Goal: Information Seeking & Learning: Check status

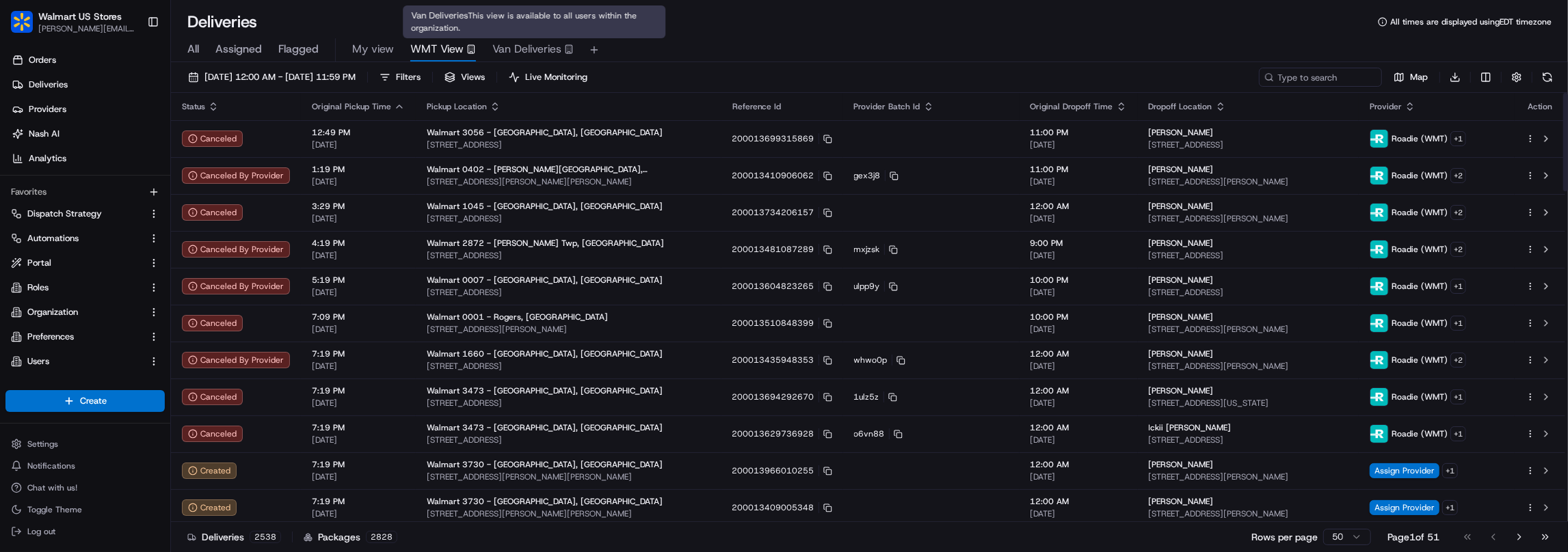
click at [531, 47] on span "Van Deliveries" at bounding box center [527, 50] width 69 height 17
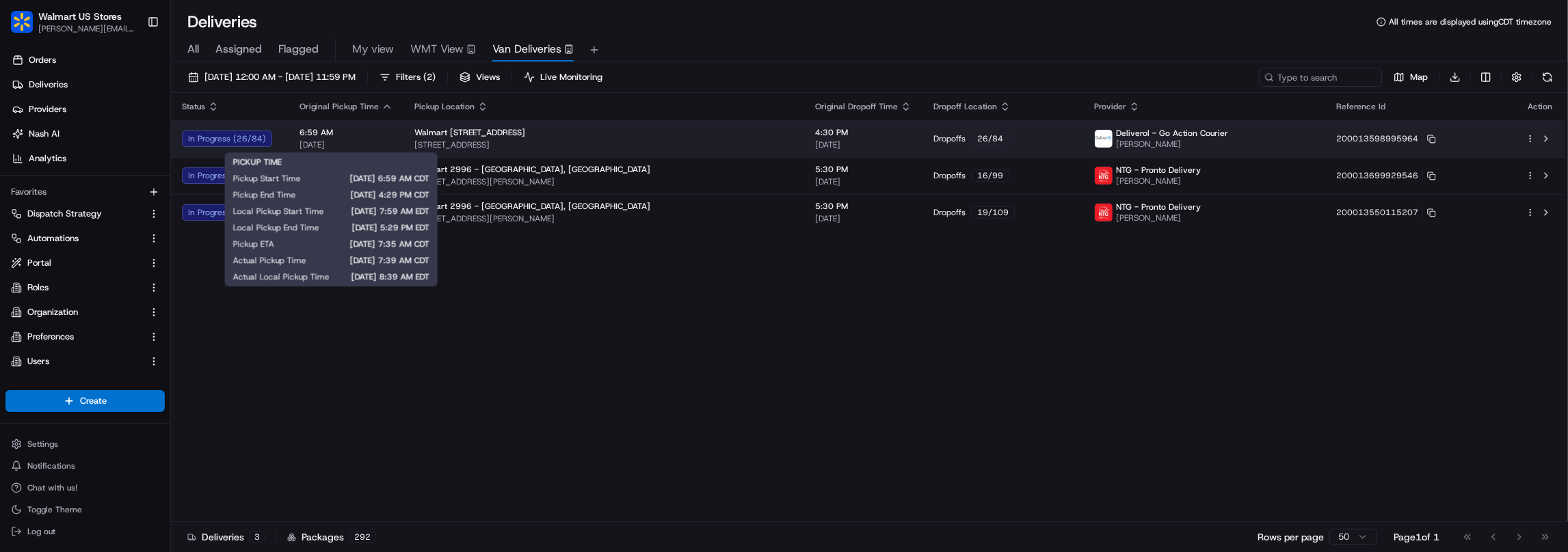
click at [372, 140] on span "[DATE]" at bounding box center [346, 145] width 93 height 11
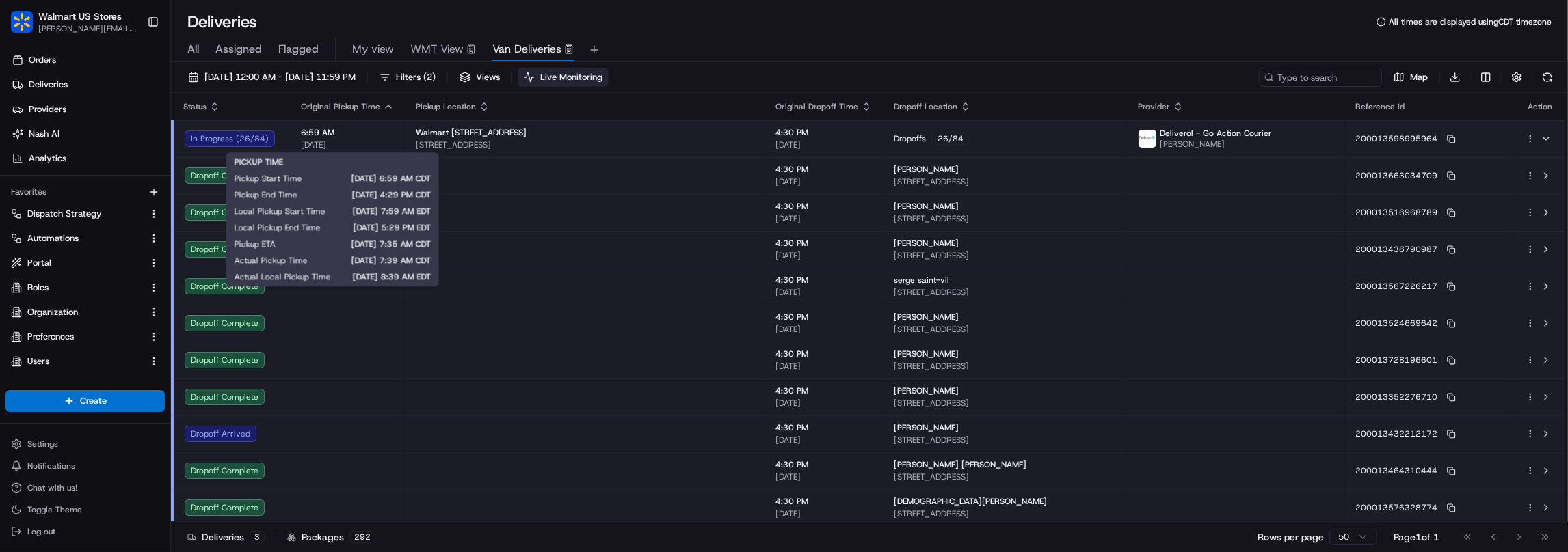
click at [603, 77] on span "Live Monitoring" at bounding box center [571, 77] width 62 height 12
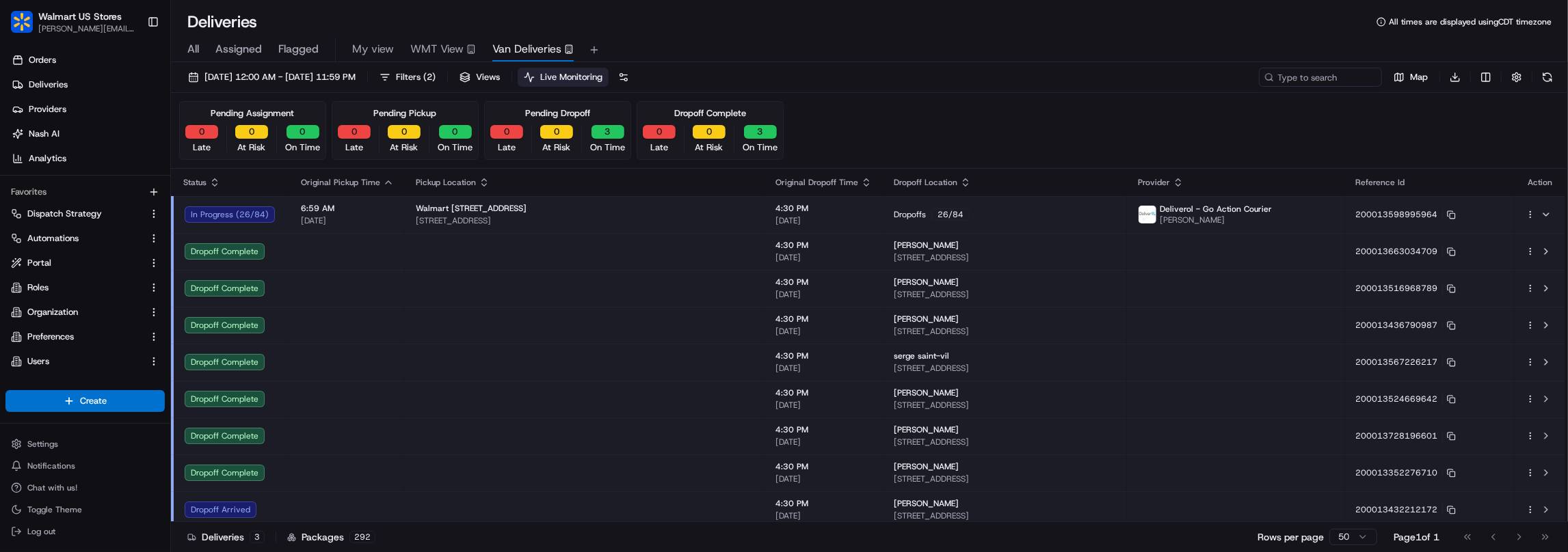
click at [603, 77] on span "Live Monitoring" at bounding box center [571, 77] width 62 height 12
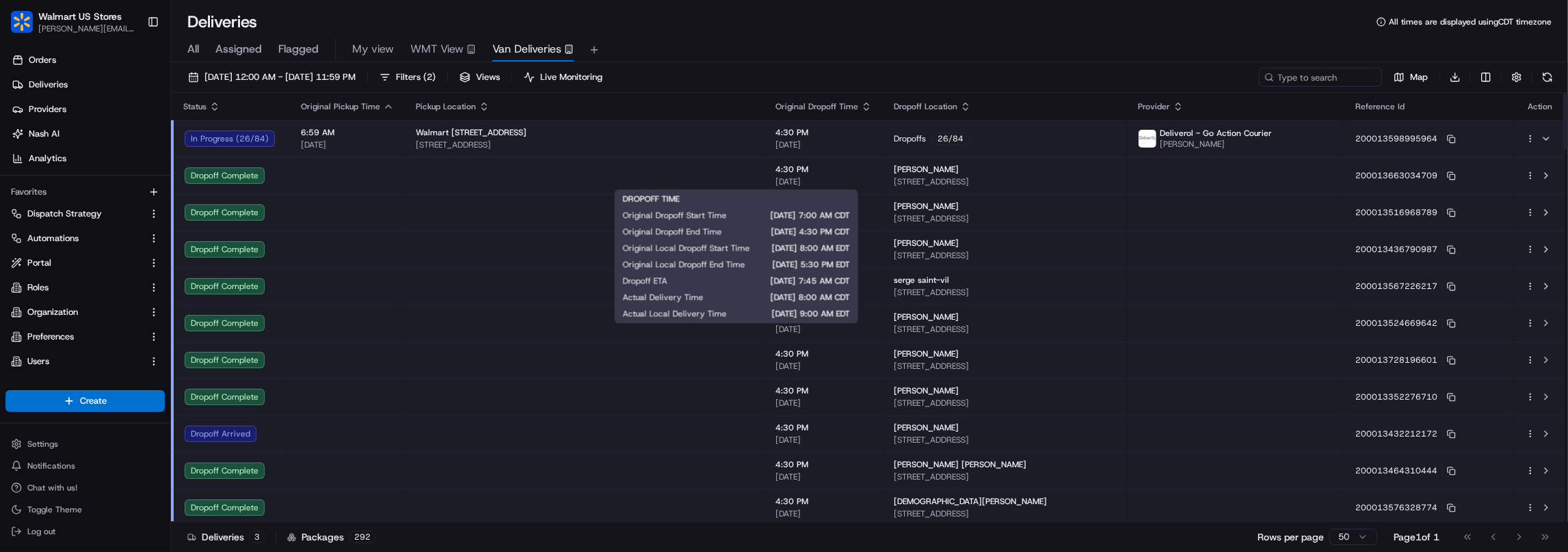
click at [775, 173] on span "4:30 PM" at bounding box center [823, 169] width 96 height 11
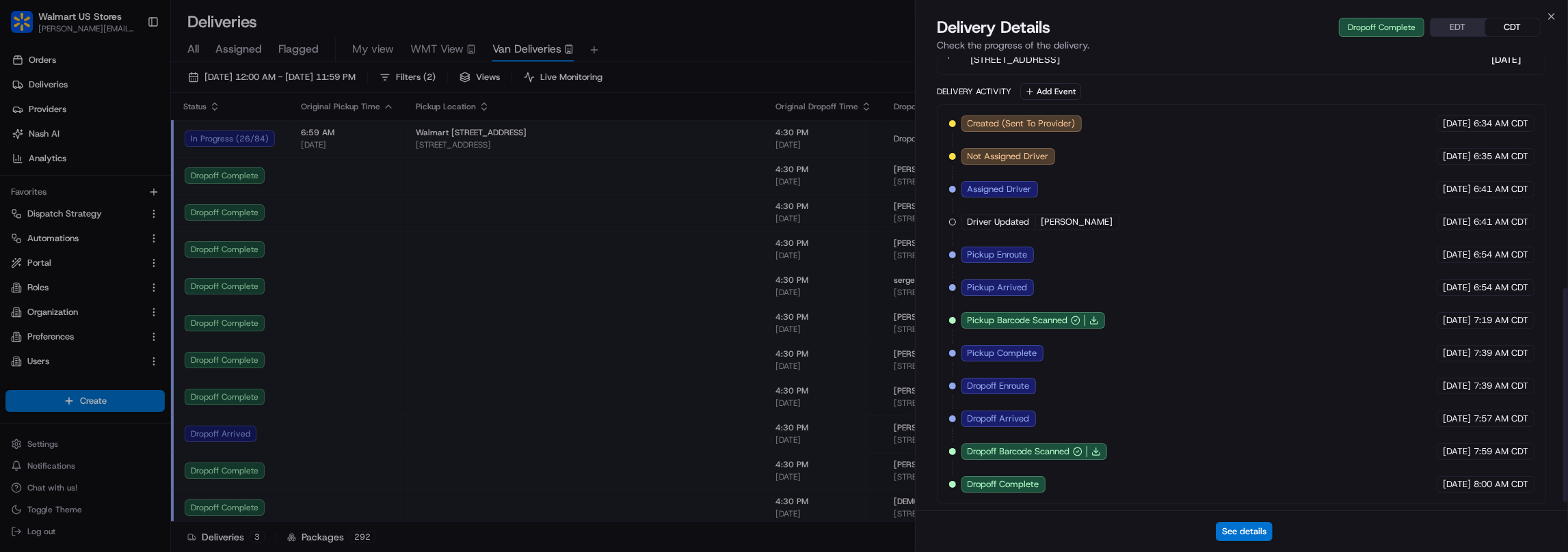
scroll to position [505, 0]
click at [1465, 28] on button "EDT" at bounding box center [1458, 28] width 55 height 18
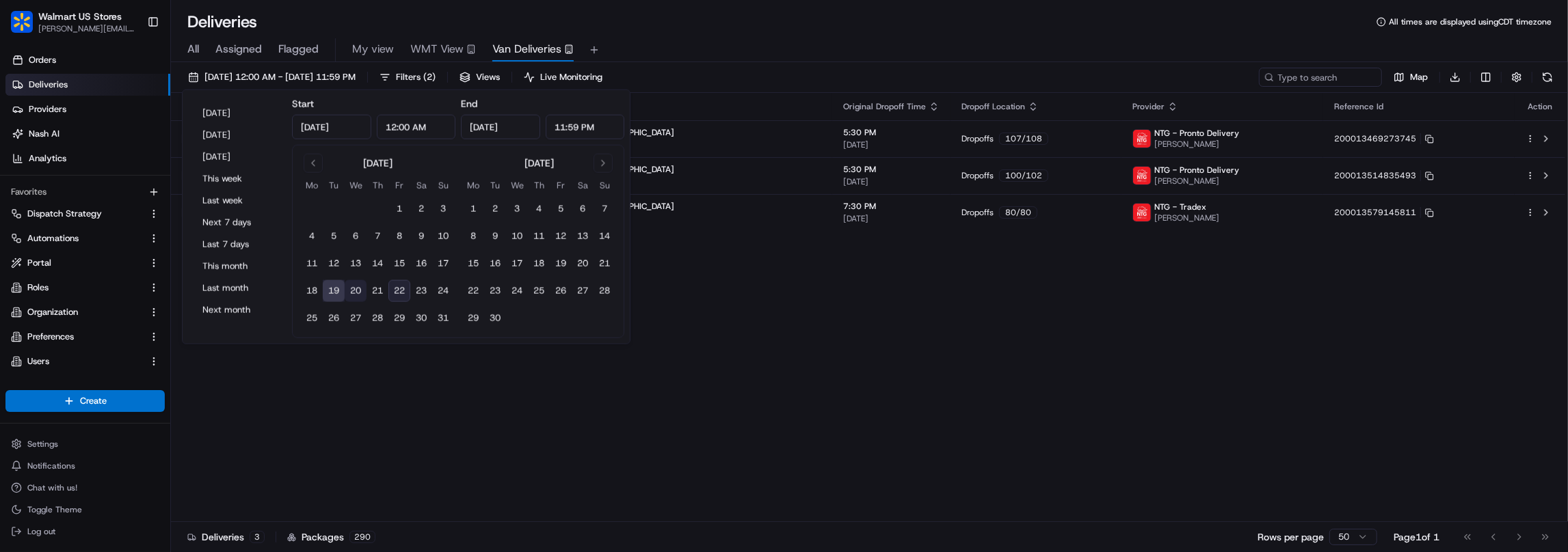
click at [348, 286] on button "20" at bounding box center [355, 291] width 22 height 22
type input "[DATE]"
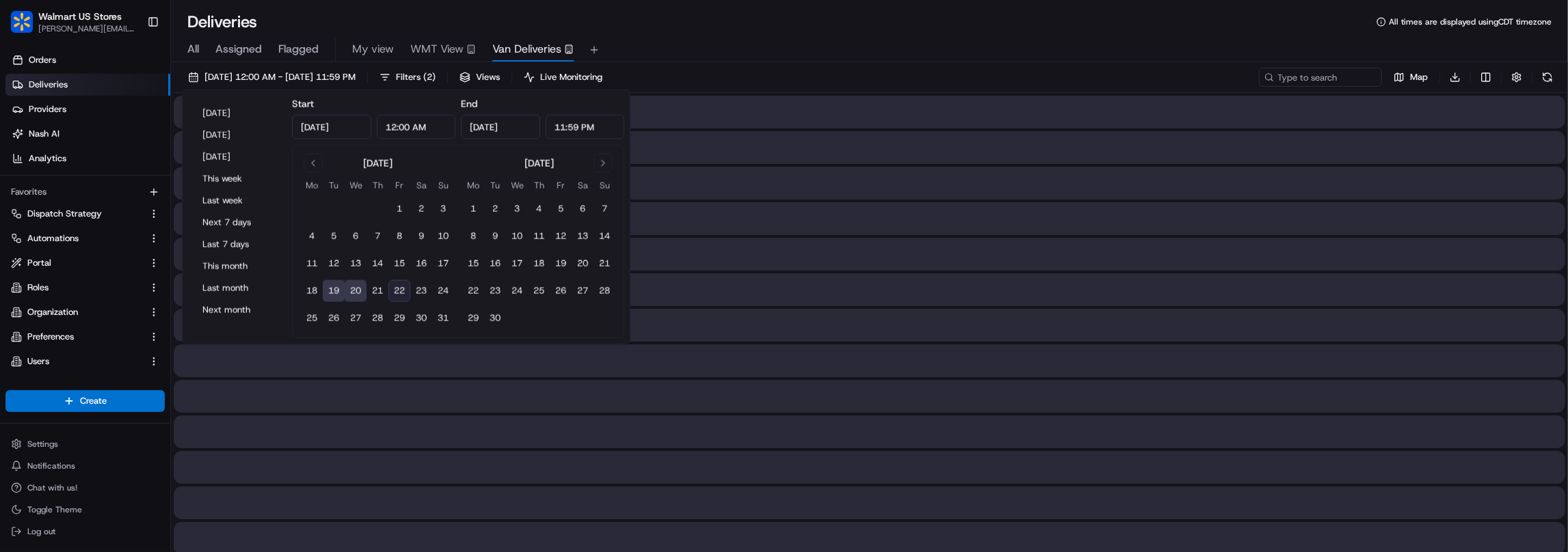
click at [794, 50] on div "All Assigned Flagged My view WMT View Van Deliveries" at bounding box center [869, 50] width 1397 height 24
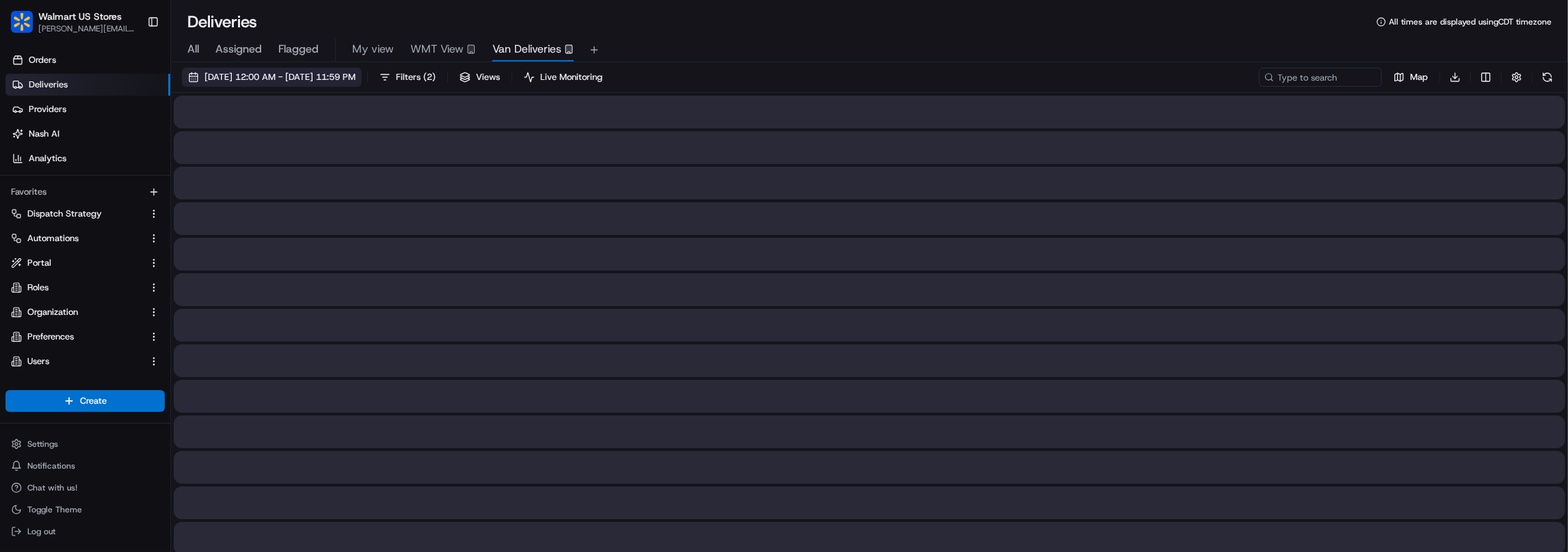
click at [352, 80] on span "[DATE] 12:00 AM - [DATE] 11:59 PM" at bounding box center [279, 77] width 151 height 12
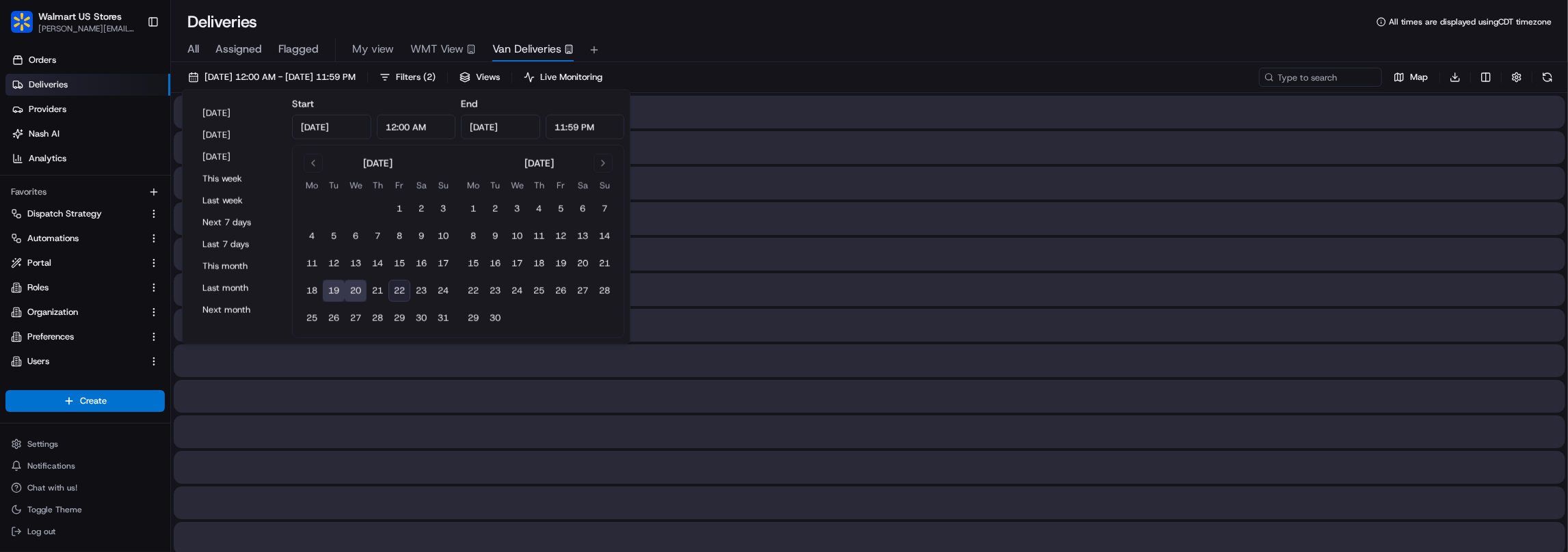
click at [360, 290] on button "20" at bounding box center [355, 291] width 22 height 22
type input "[DATE]"
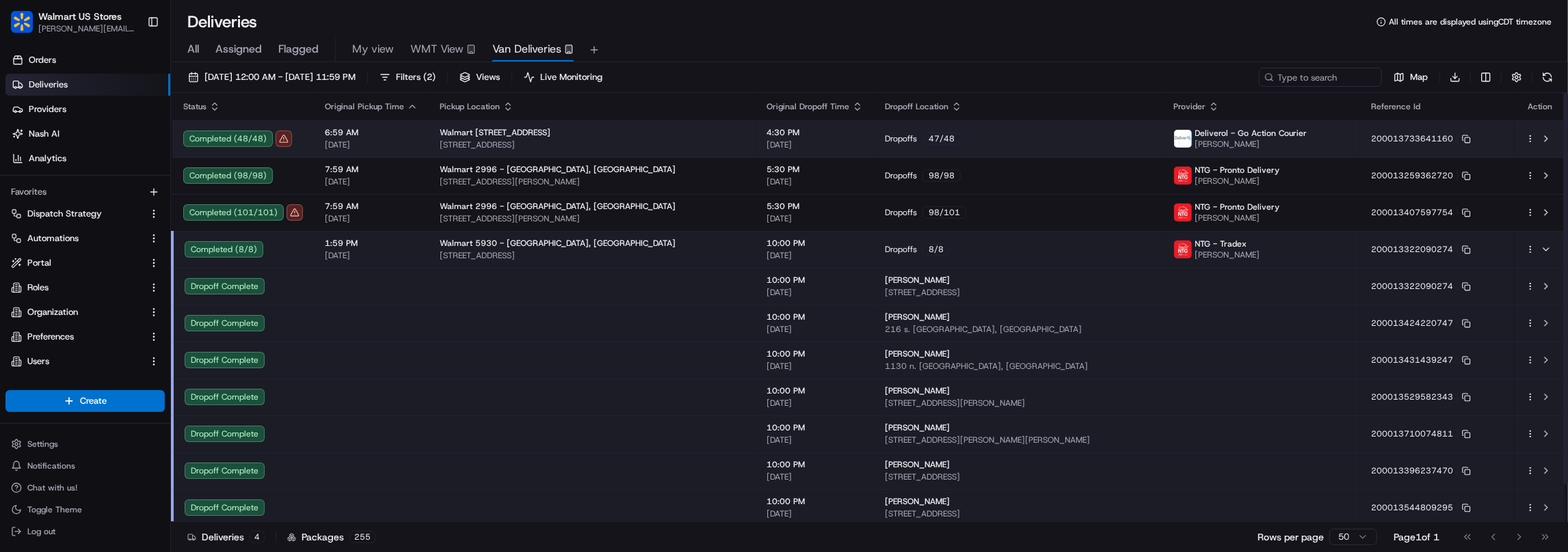
click at [690, 137] on div "Walmart [STREET_ADDRESS][GEOGRAPHIC_DATA][STREET_ADDRESS][GEOGRAPHIC_DATA]" at bounding box center [592, 138] width 305 height 23
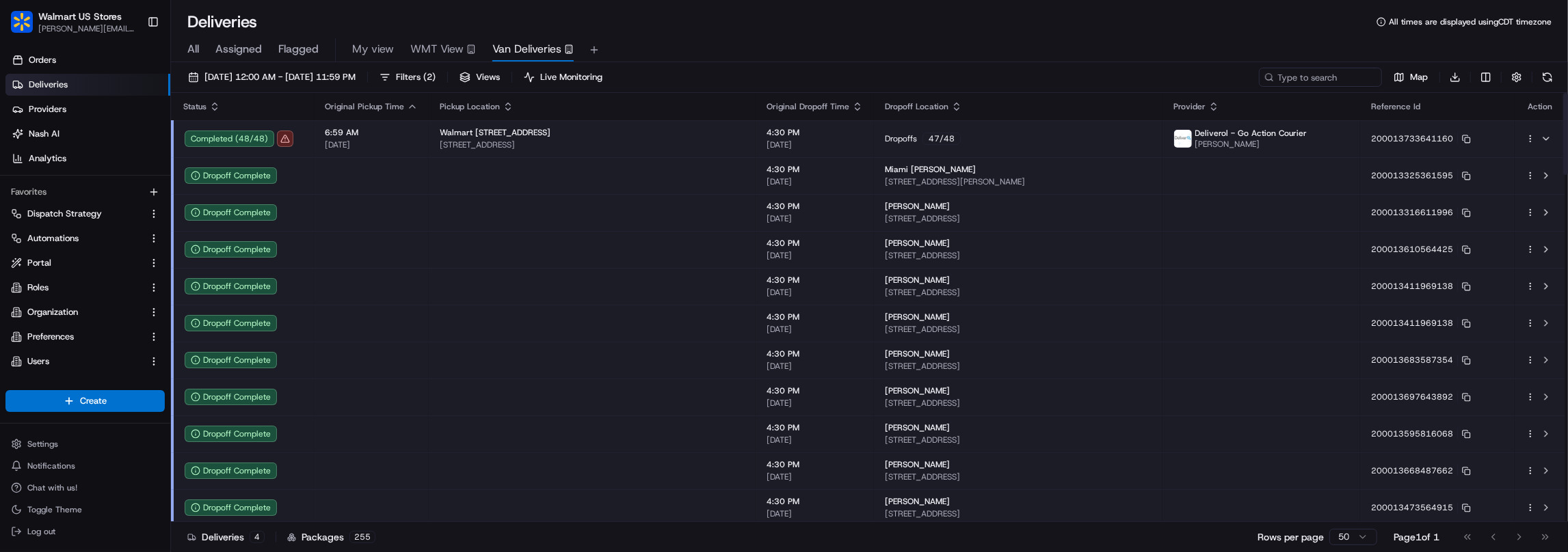
click at [403, 182] on td at bounding box center [371, 175] width 115 height 37
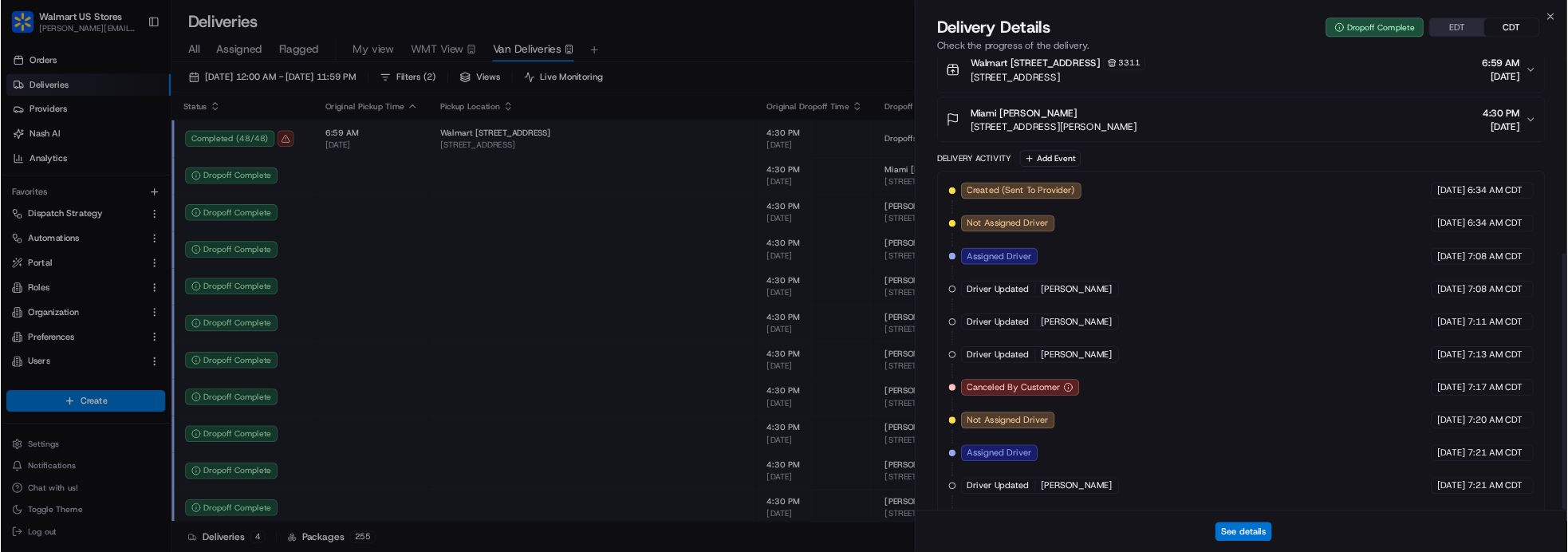
scroll to position [504, 0]
